Goal: Task Accomplishment & Management: Manage account settings

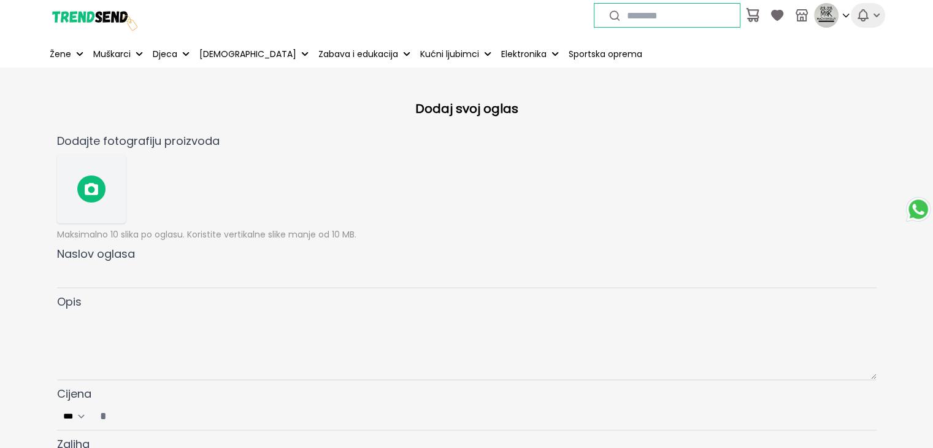
click at [869, 17] on icon "button" at bounding box center [863, 15] width 15 height 15
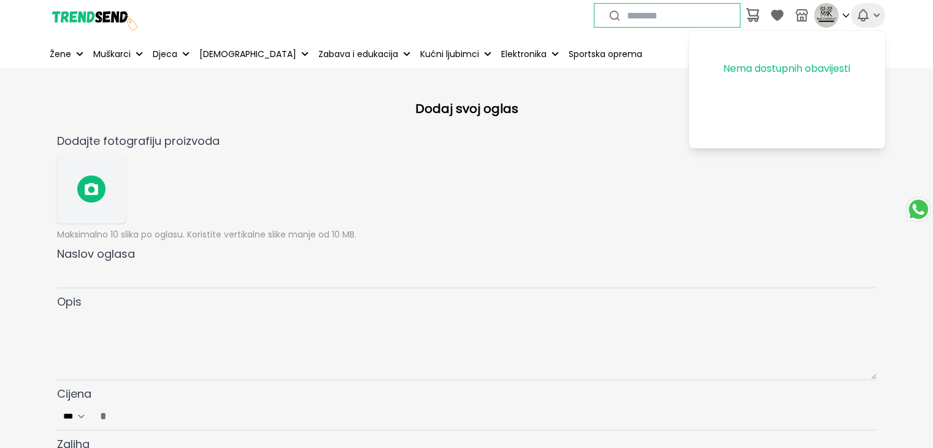
click at [869, 17] on icon "button" at bounding box center [863, 15] width 15 height 15
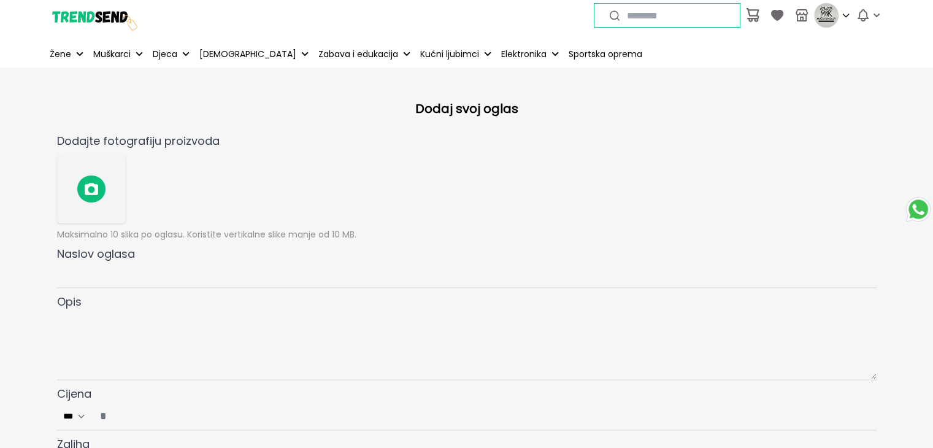
click at [96, 22] on img at bounding box center [93, 15] width 92 height 92
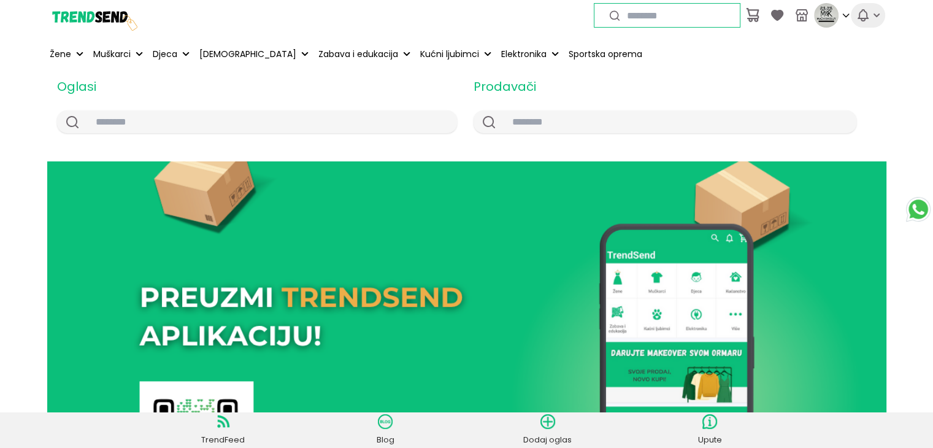
click at [874, 14] on icon "button" at bounding box center [877, 15] width 6 height 4
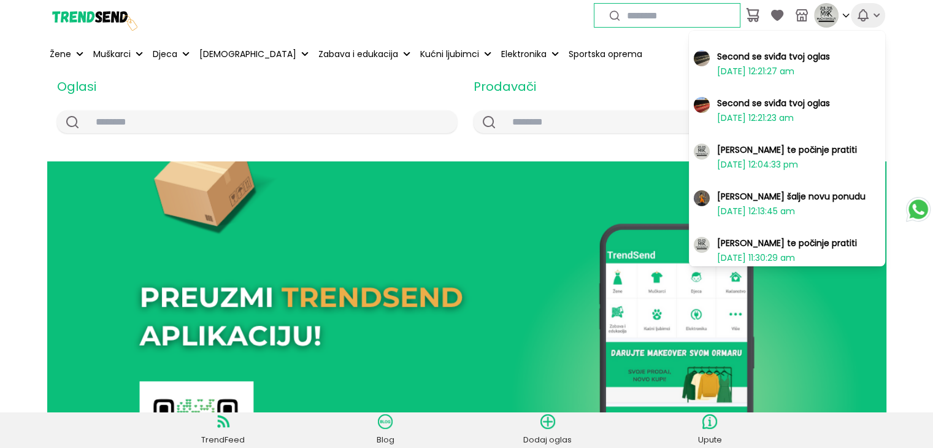
click at [874, 14] on icon "button" at bounding box center [877, 15] width 6 height 4
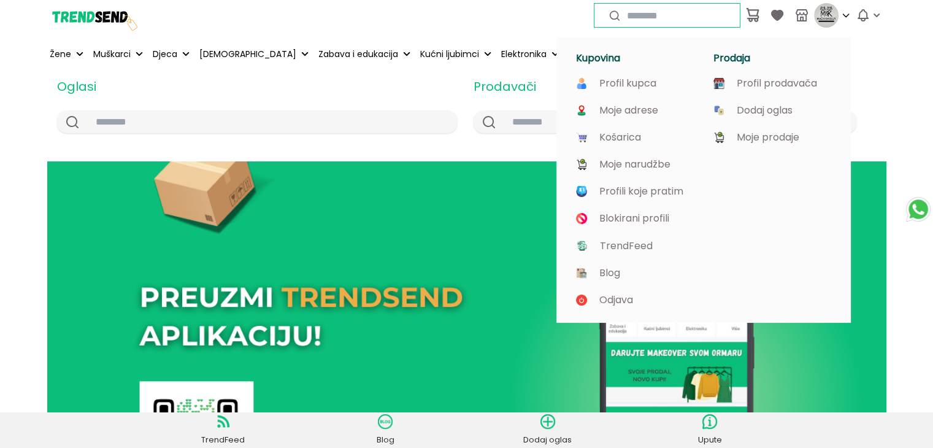
click at [834, 13] on img at bounding box center [826, 15] width 25 height 25
click at [780, 83] on p "Profil prodavača" at bounding box center [777, 83] width 80 height 11
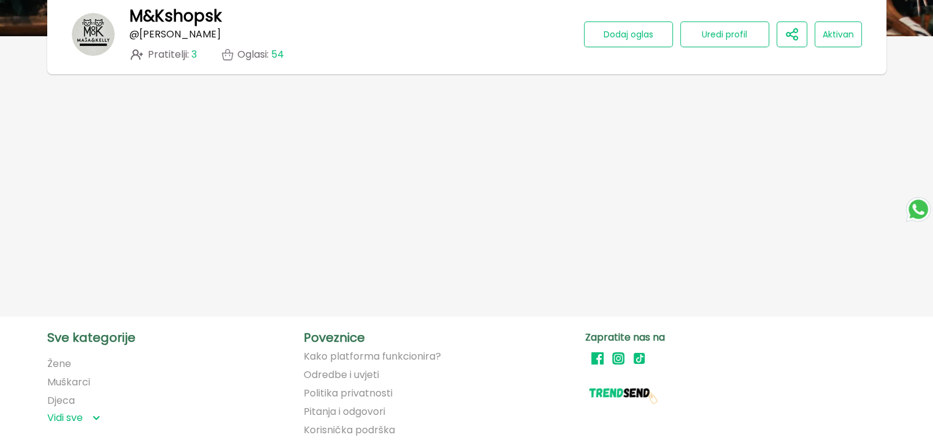
scroll to position [151, 0]
